Goal: Task Accomplishment & Management: Manage account settings

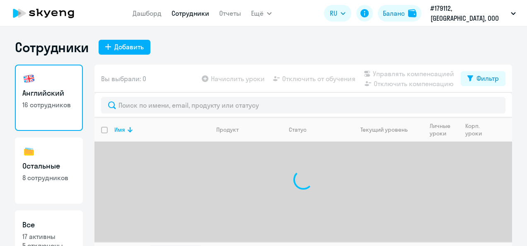
select select "30"
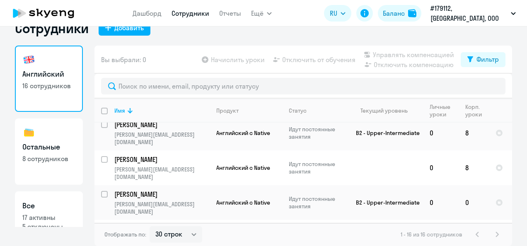
scroll to position [97, 0]
click at [103, 191] on input "select row 40787378" at bounding box center [109, 199] width 17 height 17
checkbox input "true"
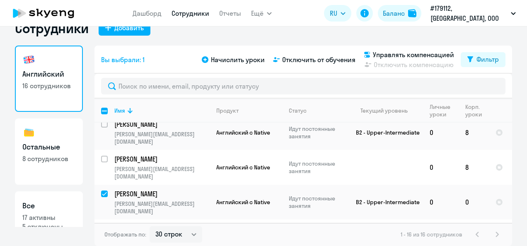
click at [446, 42] on div "Сотрудники Добавить Английский 16 сотрудников Остальные 8 сотрудников Все 17 ак…" at bounding box center [263, 133] width 497 height 226
click at [245, 60] on span "Начислить уроки" at bounding box center [238, 60] width 54 height 10
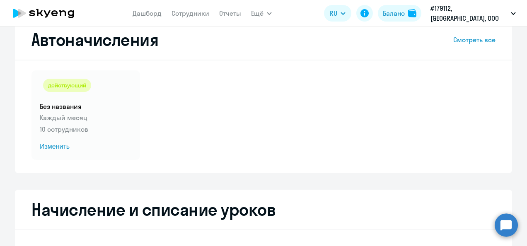
select select "10"
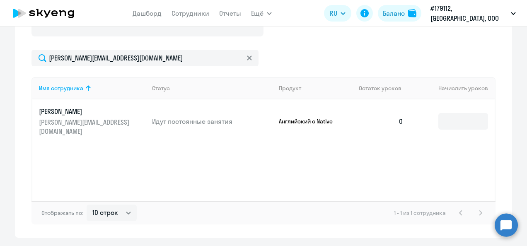
scroll to position [276, 0]
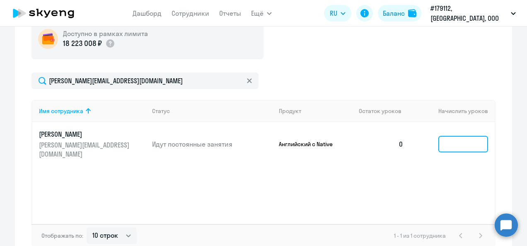
click at [440, 141] on input at bounding box center [463, 144] width 50 height 17
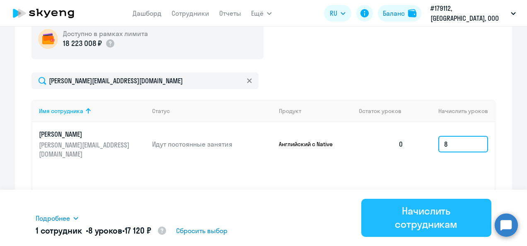
type input "8"
click at [400, 233] on button "Начислить сотрудникам" at bounding box center [426, 218] width 131 height 38
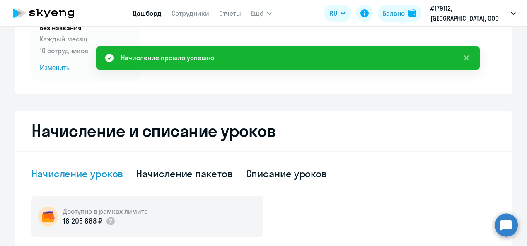
scroll to position [97, 0]
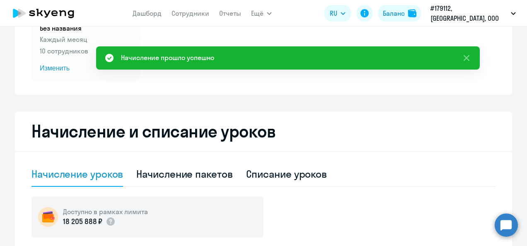
click at [70, 16] on icon at bounding box center [43, 13] width 73 height 21
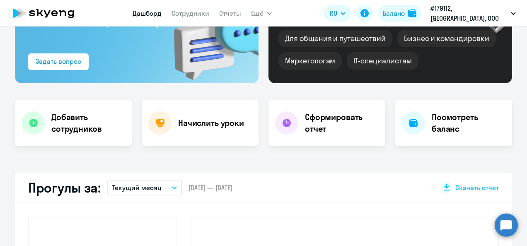
scroll to position [155, 0]
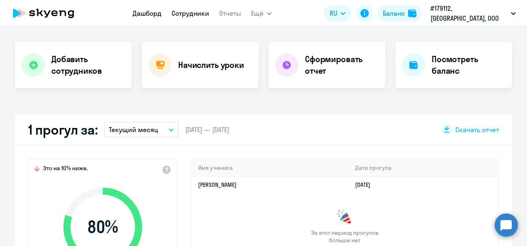
click at [209, 10] on link "Сотрудники" at bounding box center [191, 13] width 38 height 8
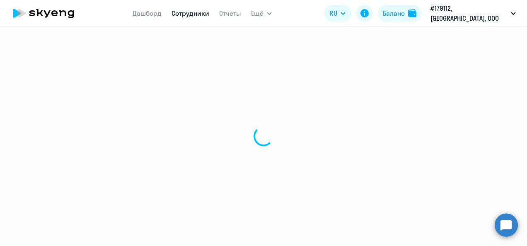
select select "30"
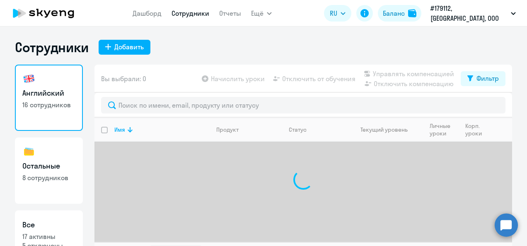
drag, startPoint x: 209, startPoint y: 10, endPoint x: 258, endPoint y: 180, distance: 177.5
click at [258, 180] on app-root "Дашборд Сотрудники Отчеты Ещё Дашборд Сотрудники Отчеты Начислить уроки Докумен…" at bounding box center [263, 123] width 527 height 246
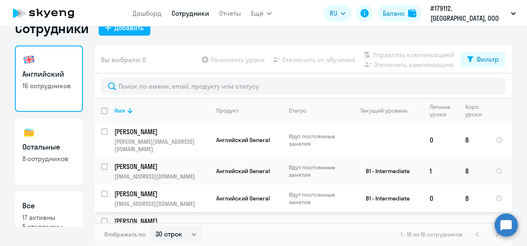
scroll to position [333, 0]
